Goal: Navigation & Orientation: Find specific page/section

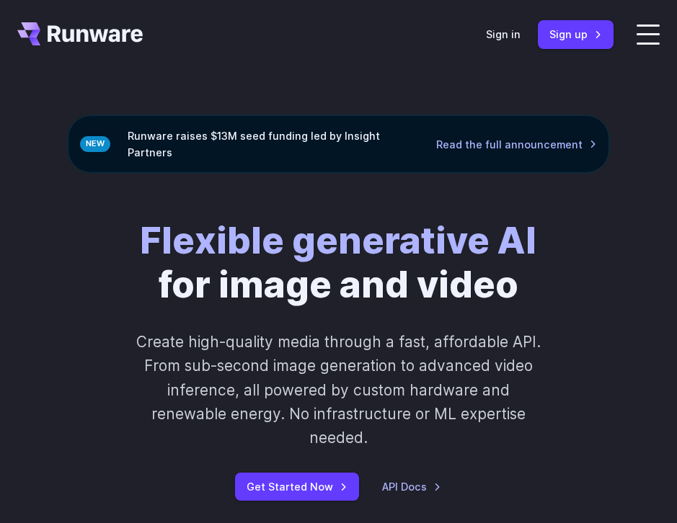
click at [650, 32] on label at bounding box center [647, 35] width 23 height 20
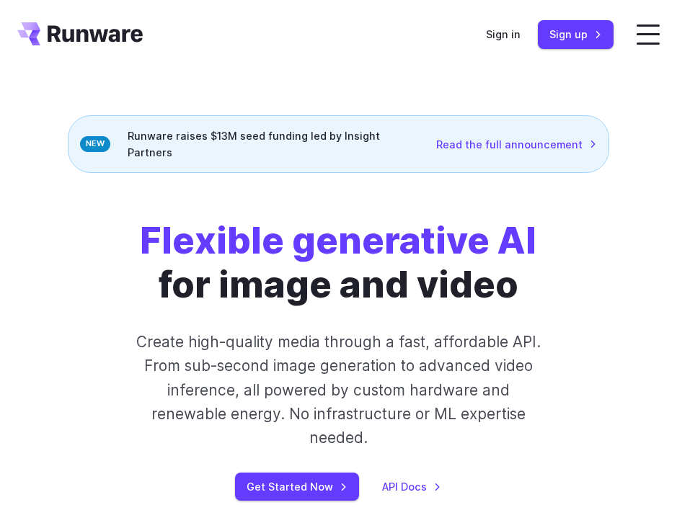
click at [641, 33] on span at bounding box center [647, 34] width 23 height 2
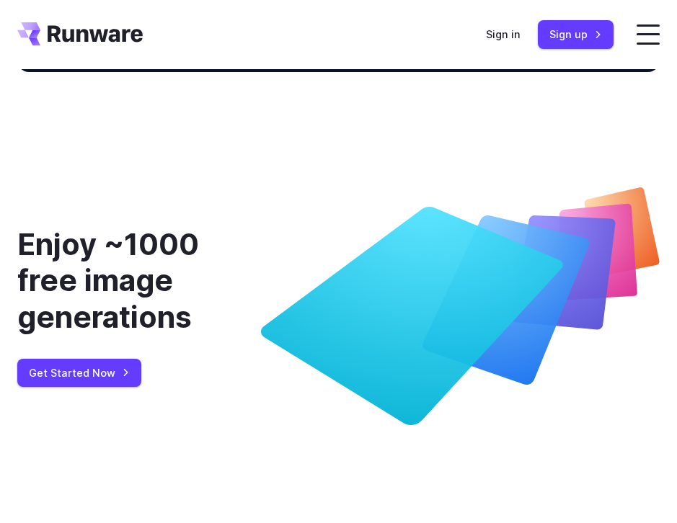
scroll to position [4777, 0]
